Goal: Use online tool/utility

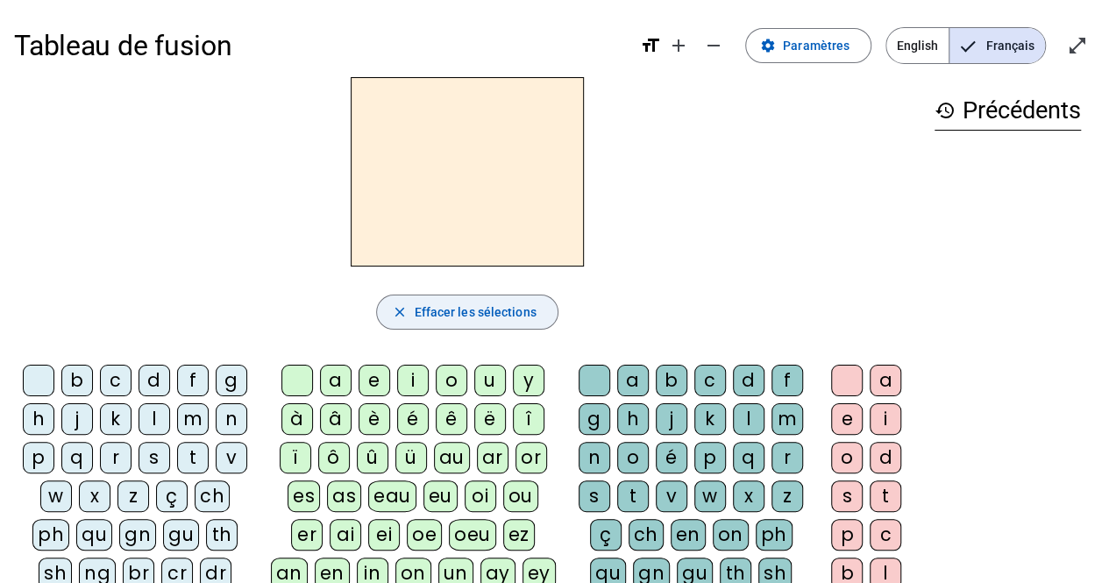
scroll to position [156, 0]
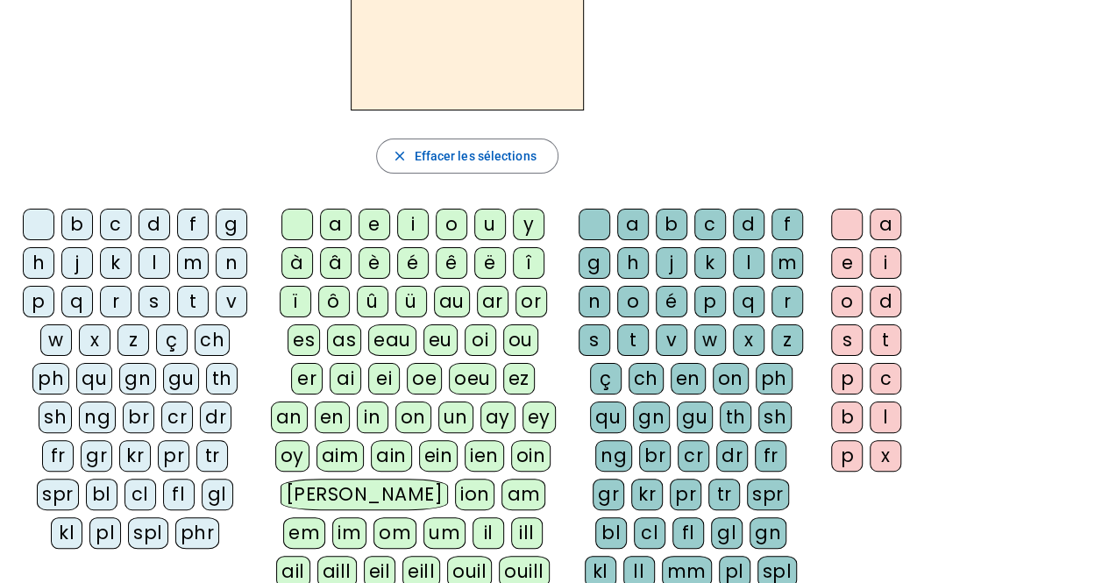
click at [185, 219] on div "f" at bounding box center [193, 225] width 32 height 32
click at [407, 224] on div "i" at bounding box center [413, 225] width 32 height 32
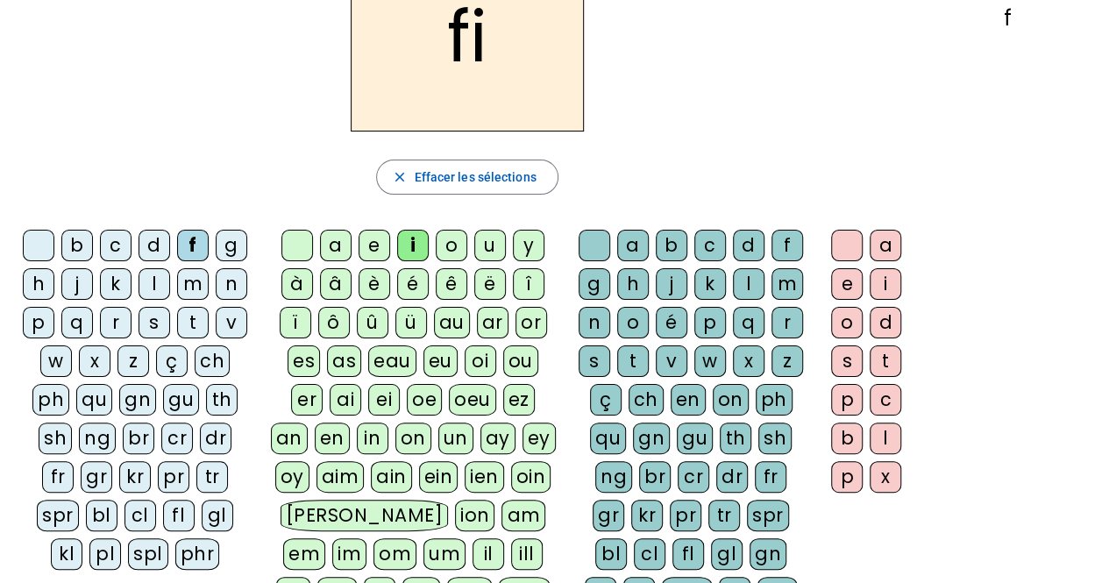
scroll to position [134, 0]
click at [601, 315] on div "n" at bounding box center [595, 324] width 32 height 32
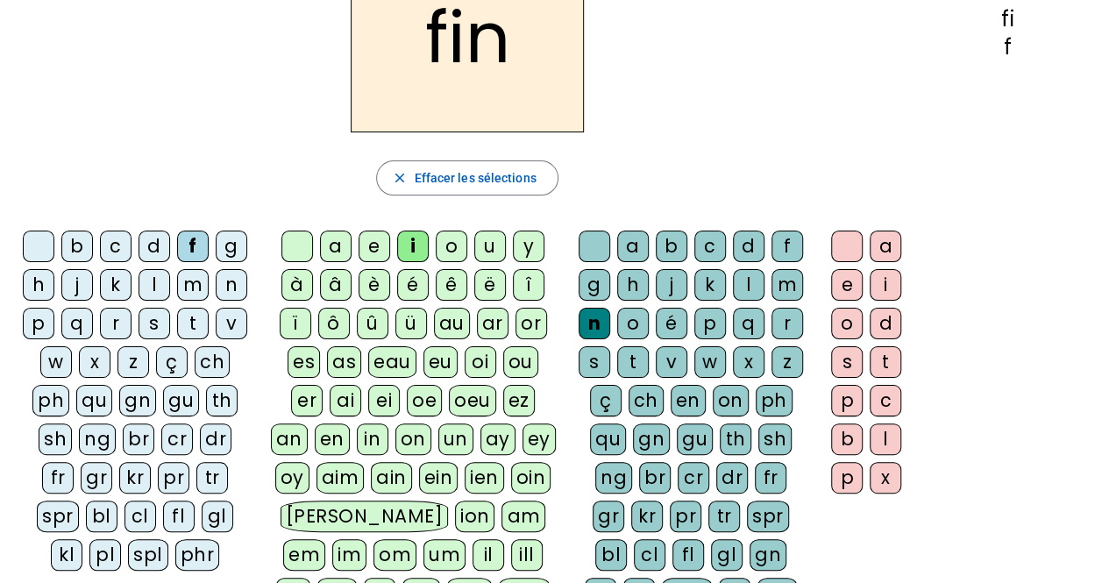
click at [849, 280] on div "e" at bounding box center [847, 285] width 32 height 32
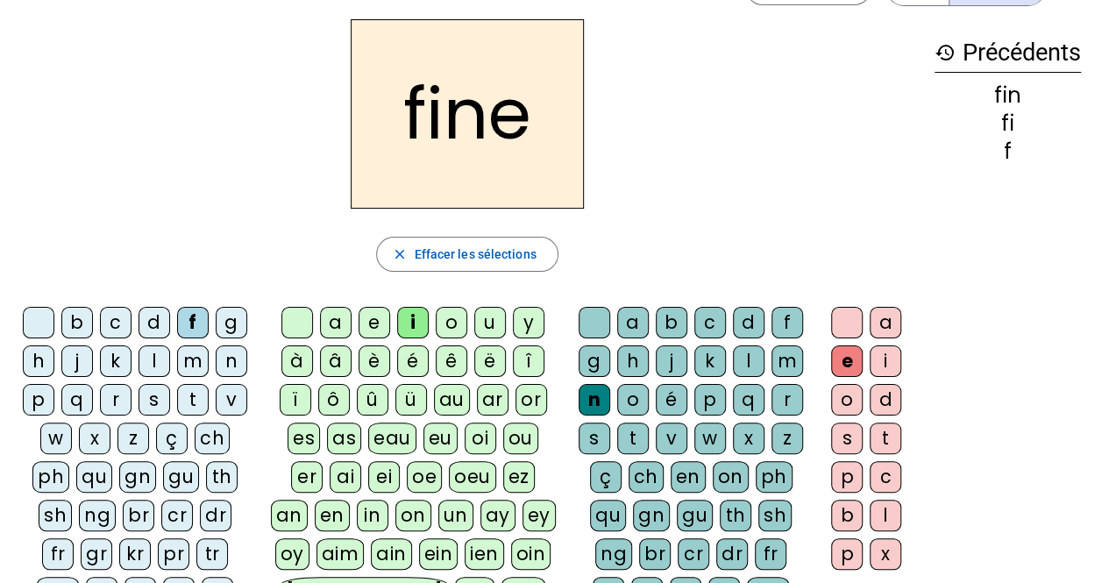
scroll to position [47, 0]
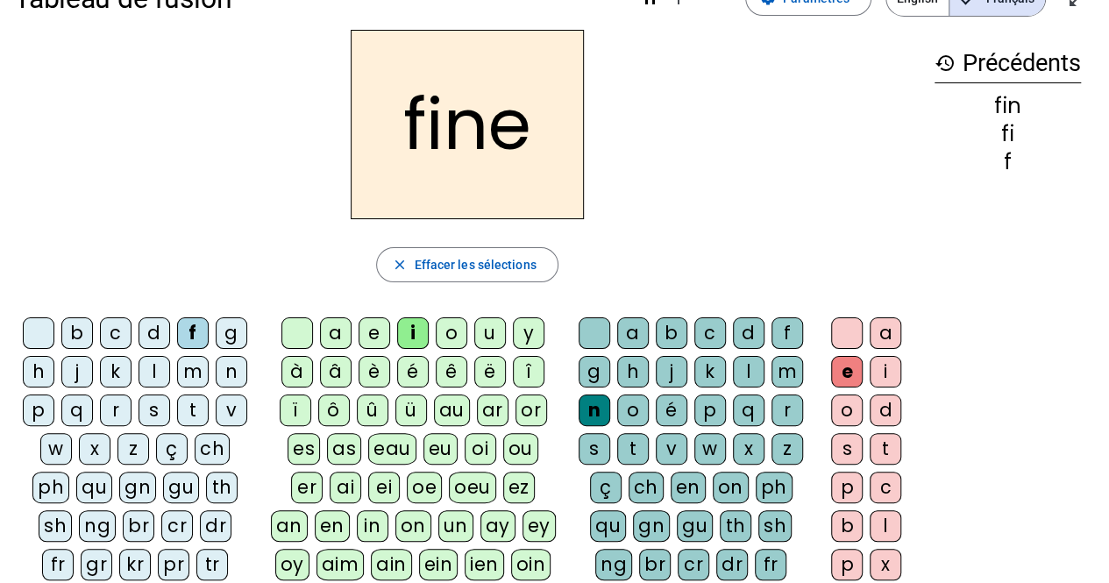
click at [195, 371] on div "m" at bounding box center [193, 372] width 32 height 32
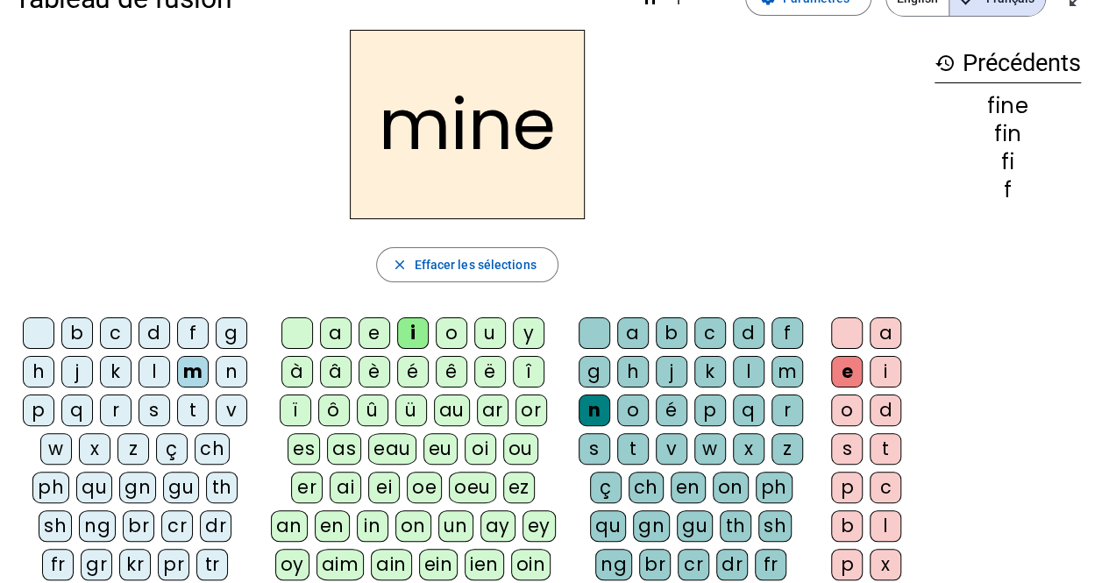
click at [778, 367] on div "m" at bounding box center [788, 372] width 32 height 32
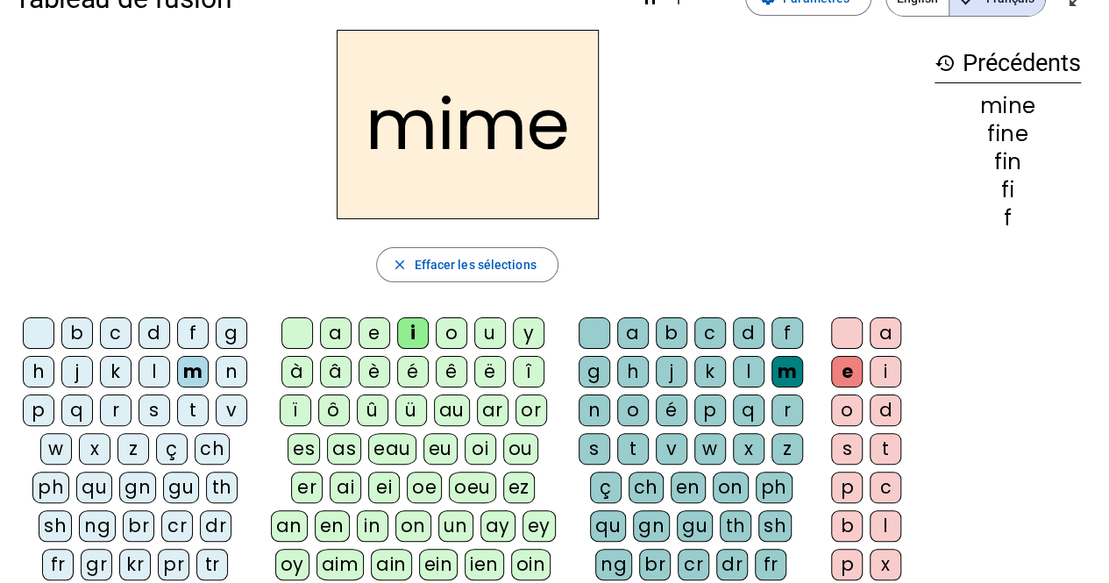
click at [112, 401] on div "r" at bounding box center [116, 411] width 32 height 32
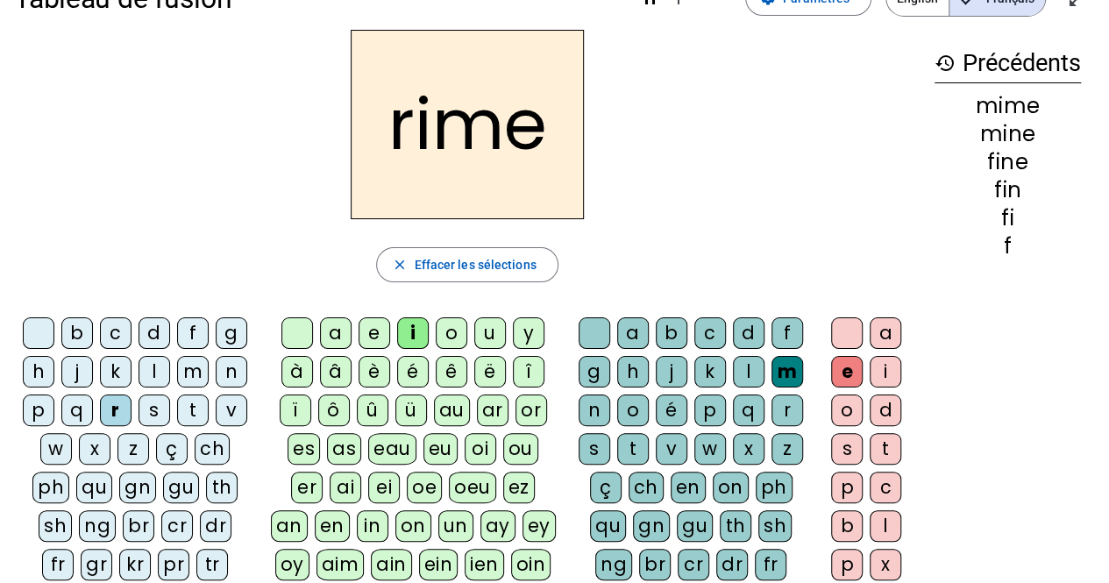
click at [671, 440] on div "v" at bounding box center [672, 449] width 32 height 32
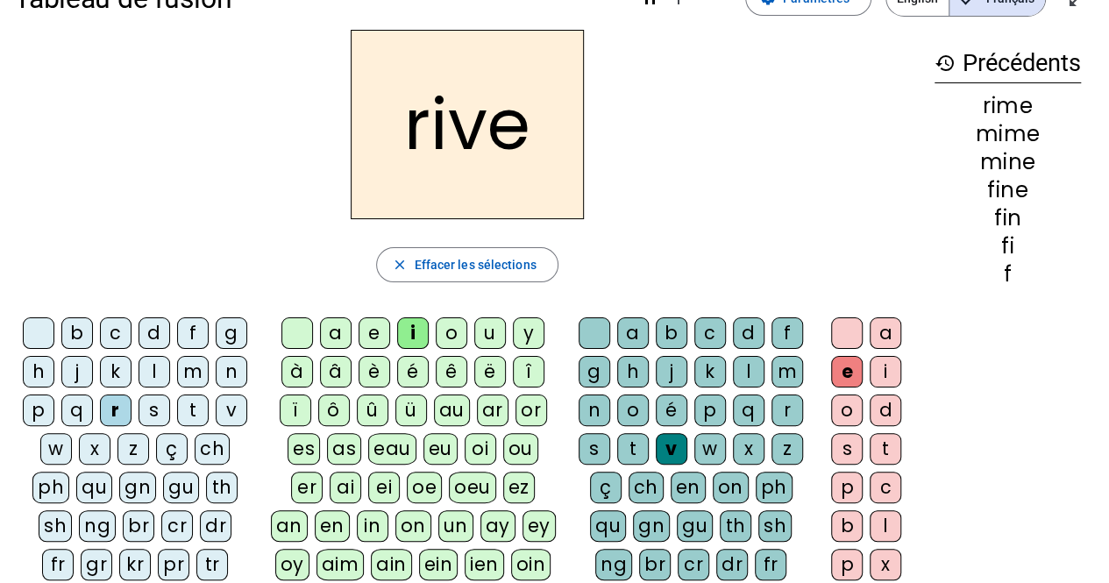
click at [342, 332] on div "a" at bounding box center [336, 333] width 32 height 32
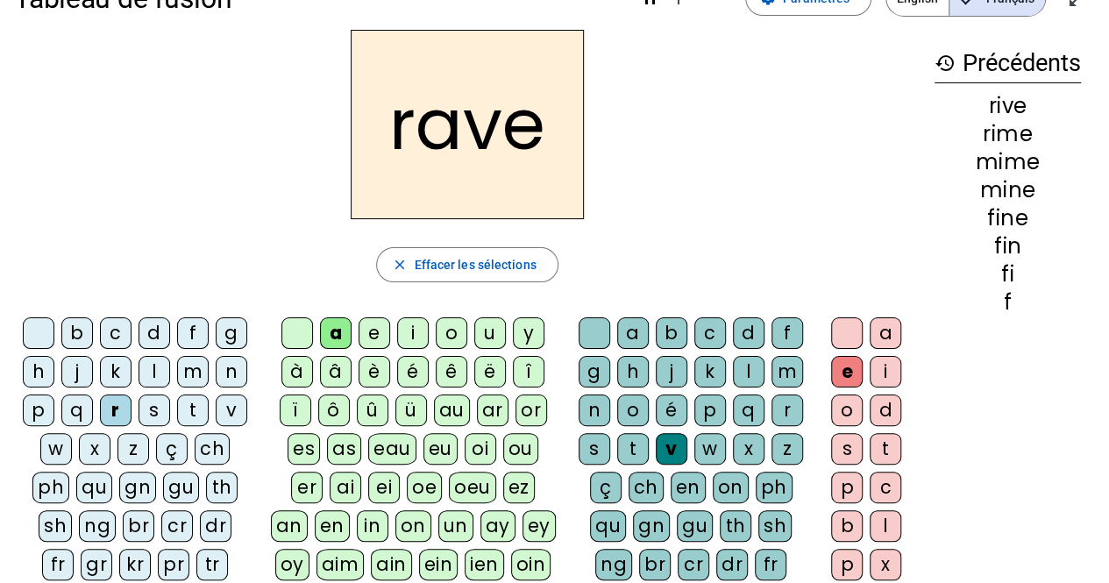
click at [110, 323] on div "c" at bounding box center [116, 333] width 32 height 32
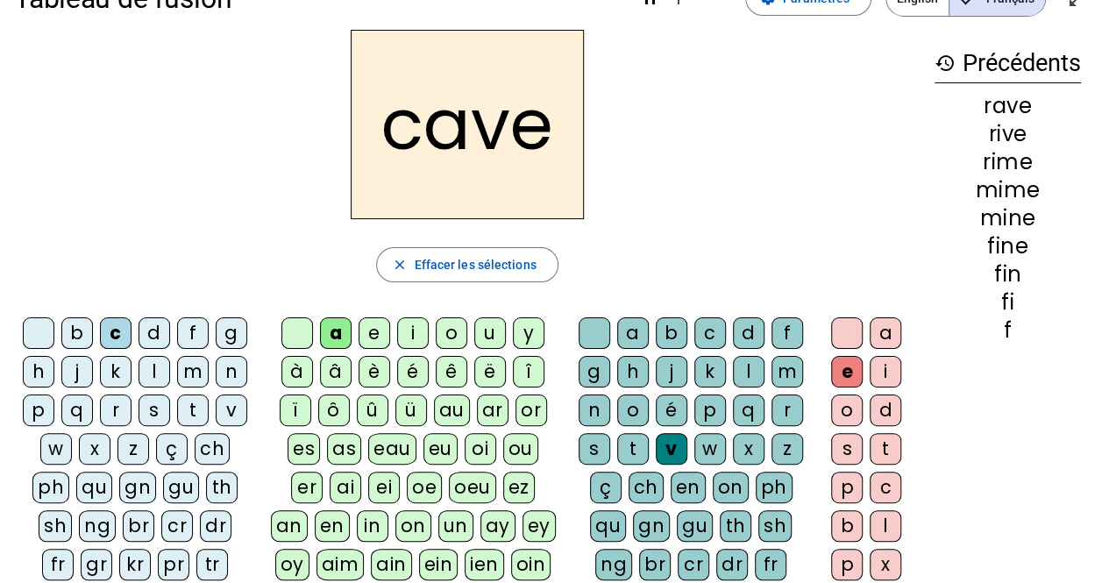
click at [597, 369] on div "g" at bounding box center [595, 372] width 32 height 32
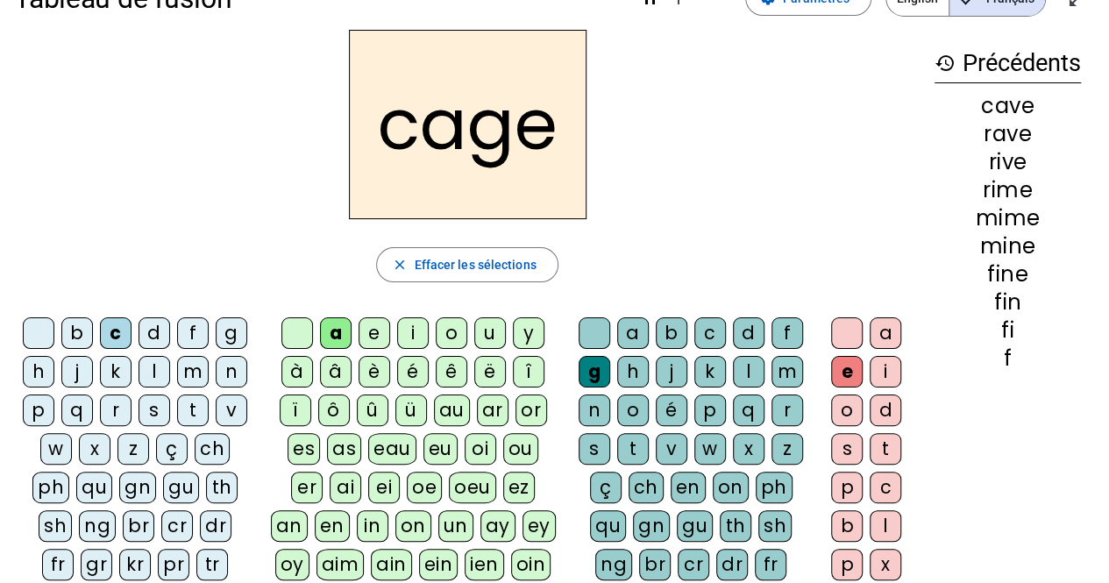
click at [147, 408] on div "s" at bounding box center [155, 411] width 32 height 32
